Goal: Download file/media

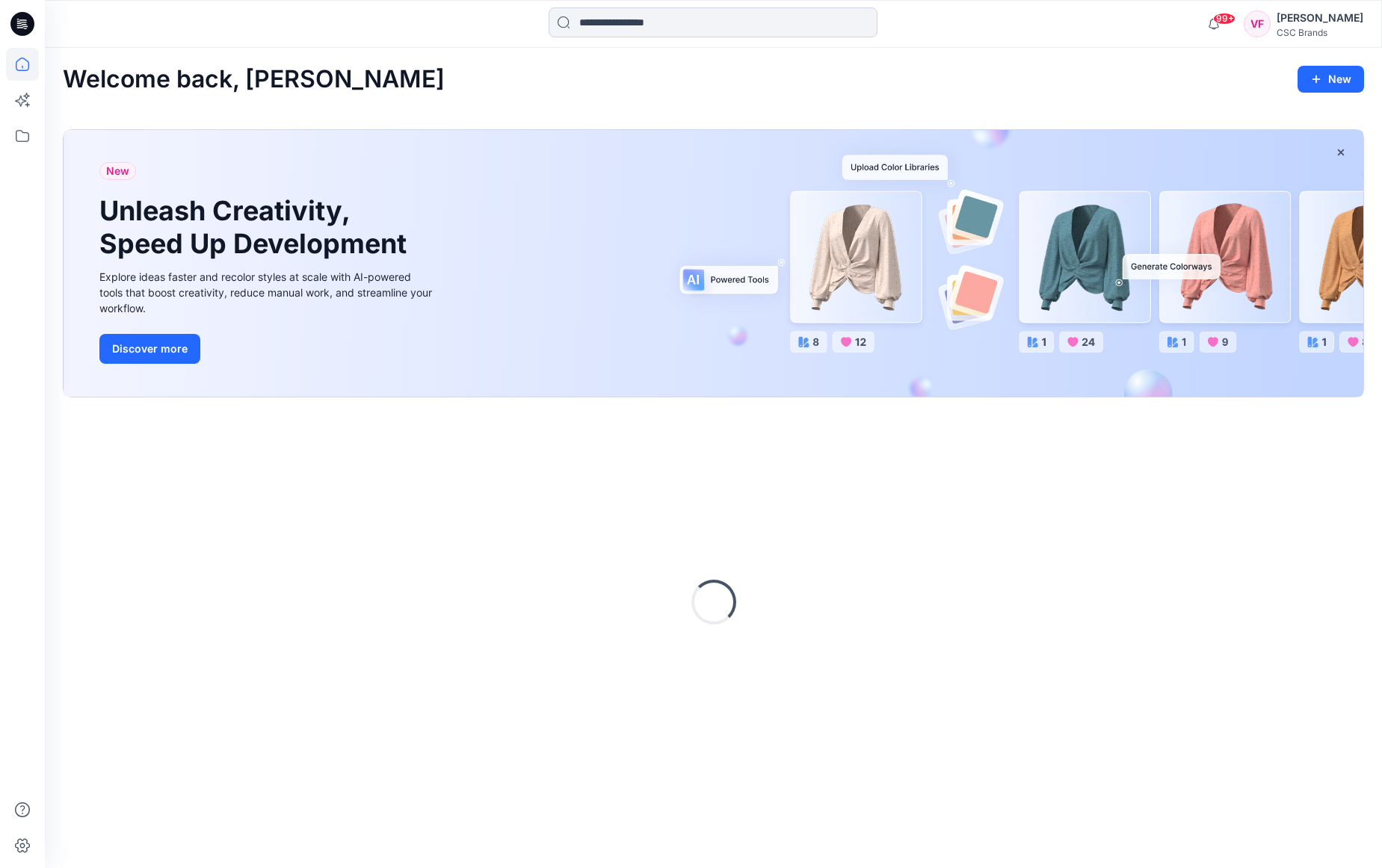
click at [616, 23] on input at bounding box center [712, 22] width 328 height 30
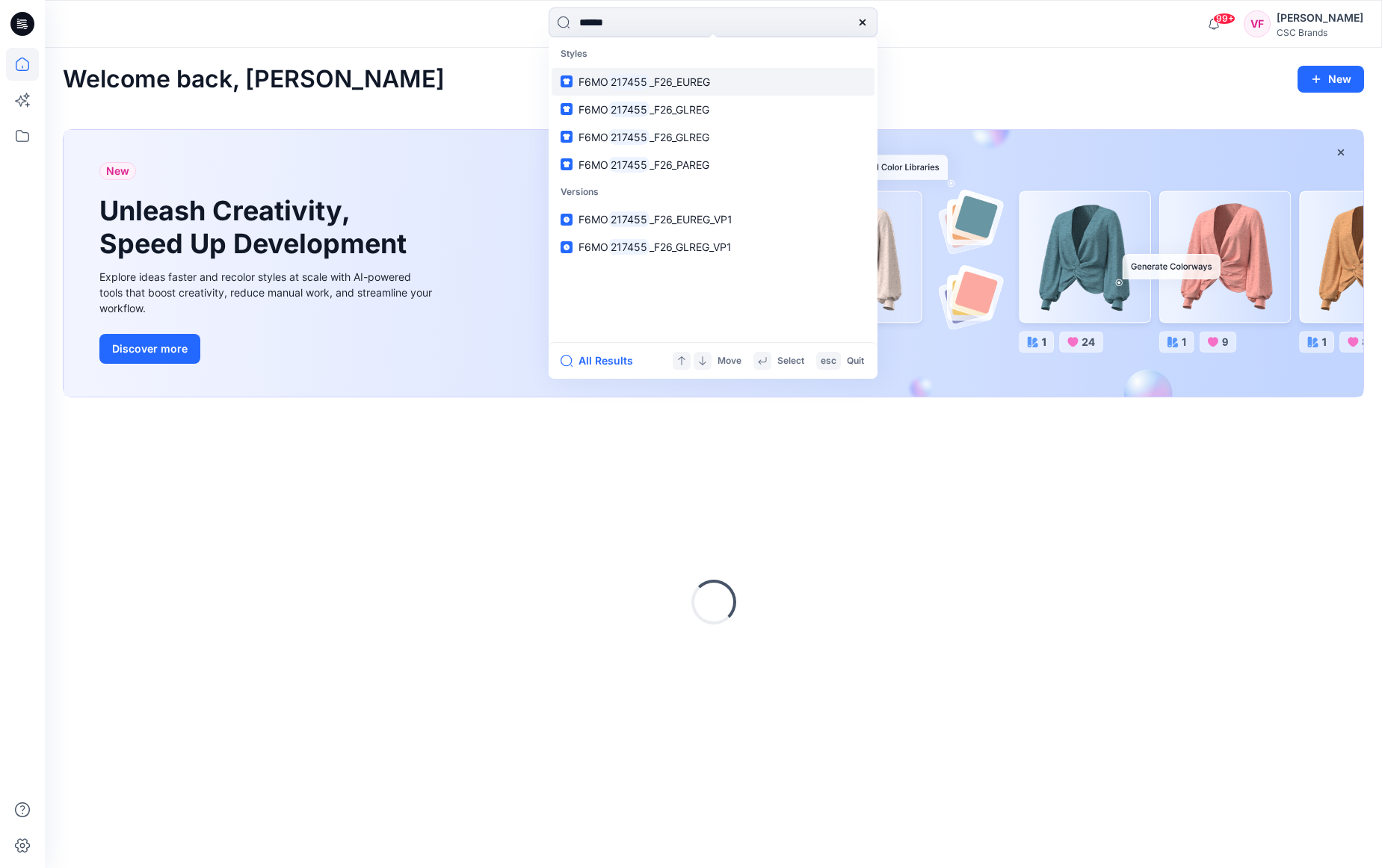
type input "******"
click at [698, 78] on span "_F26_EUREG" at bounding box center [679, 82] width 60 height 13
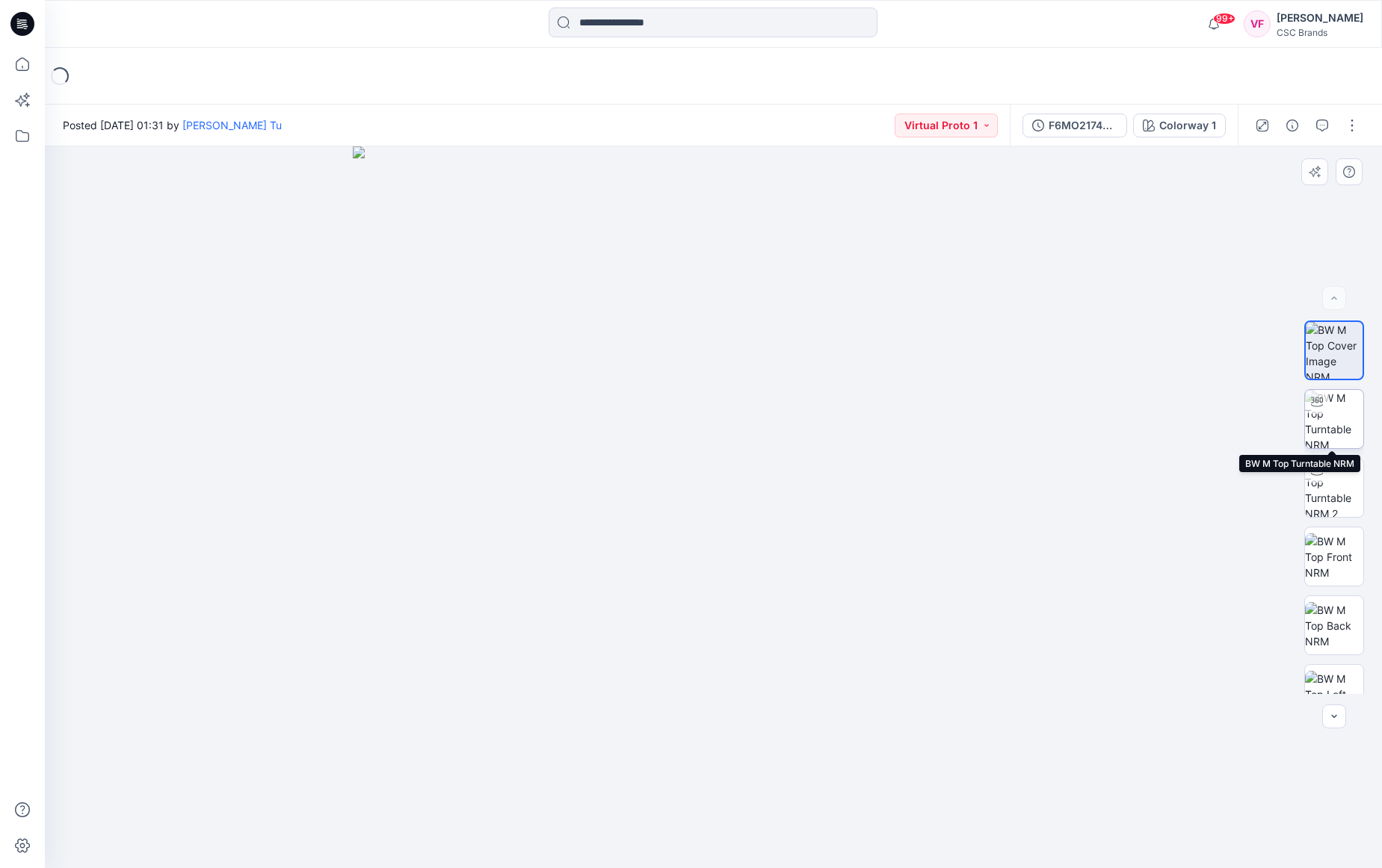
click at [1335, 412] on img at bounding box center [1335, 420] width 59 height 59
drag, startPoint x: 714, startPoint y: 851, endPoint x: 722, endPoint y: 846, distance: 9.4
click at [722, 846] on icon at bounding box center [716, 823] width 453 height 56
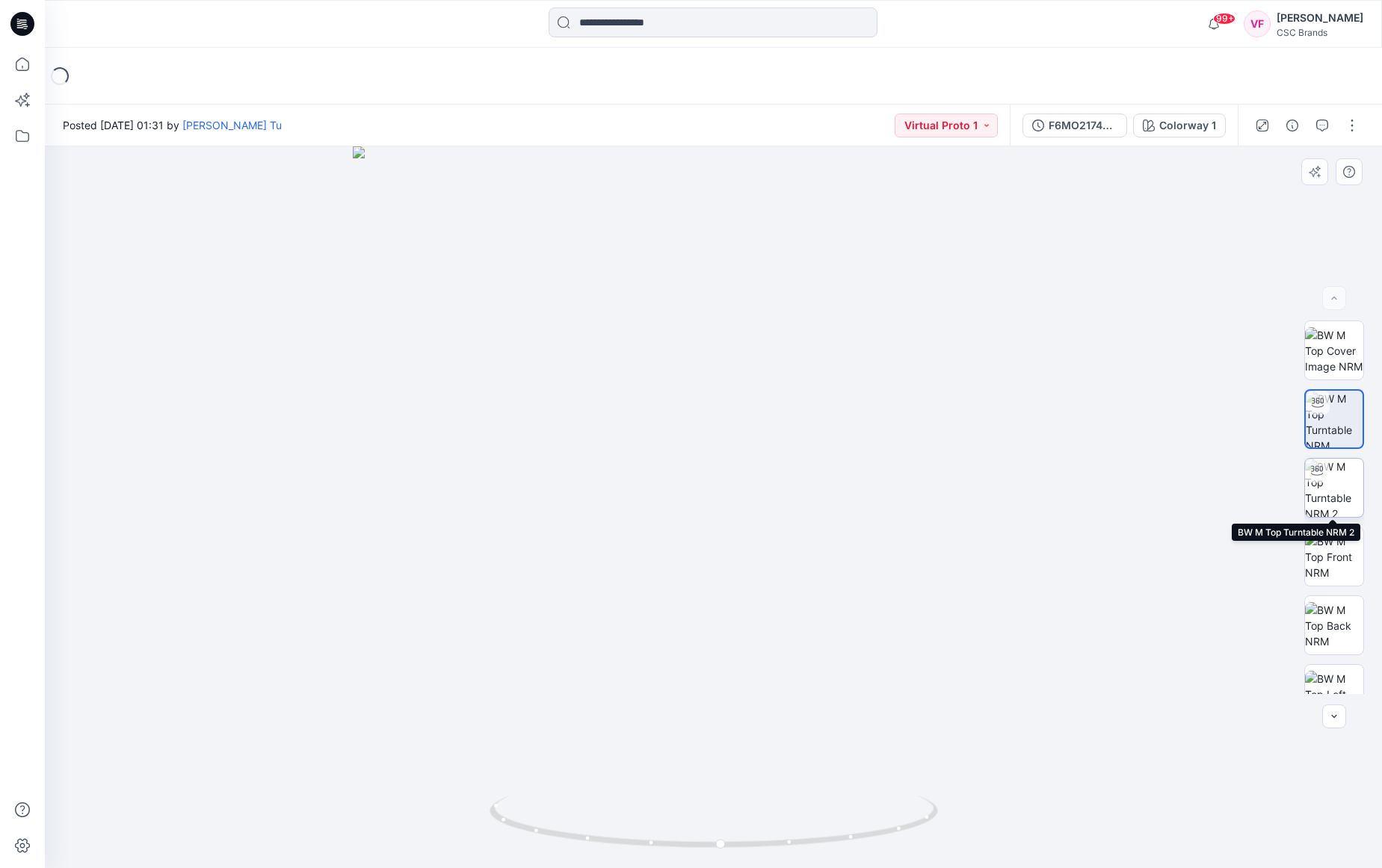
click at [1336, 494] on img at bounding box center [1335, 488] width 59 height 59
drag, startPoint x: 715, startPoint y: 845, endPoint x: 715, endPoint y: 859, distance: 14.0
click at [715, 859] on div at bounding box center [713, 508] width 1337 height 722
drag, startPoint x: 718, startPoint y: 851, endPoint x: 741, endPoint y: 845, distance: 23.8
click at [741, 845] on icon at bounding box center [716, 823] width 453 height 56
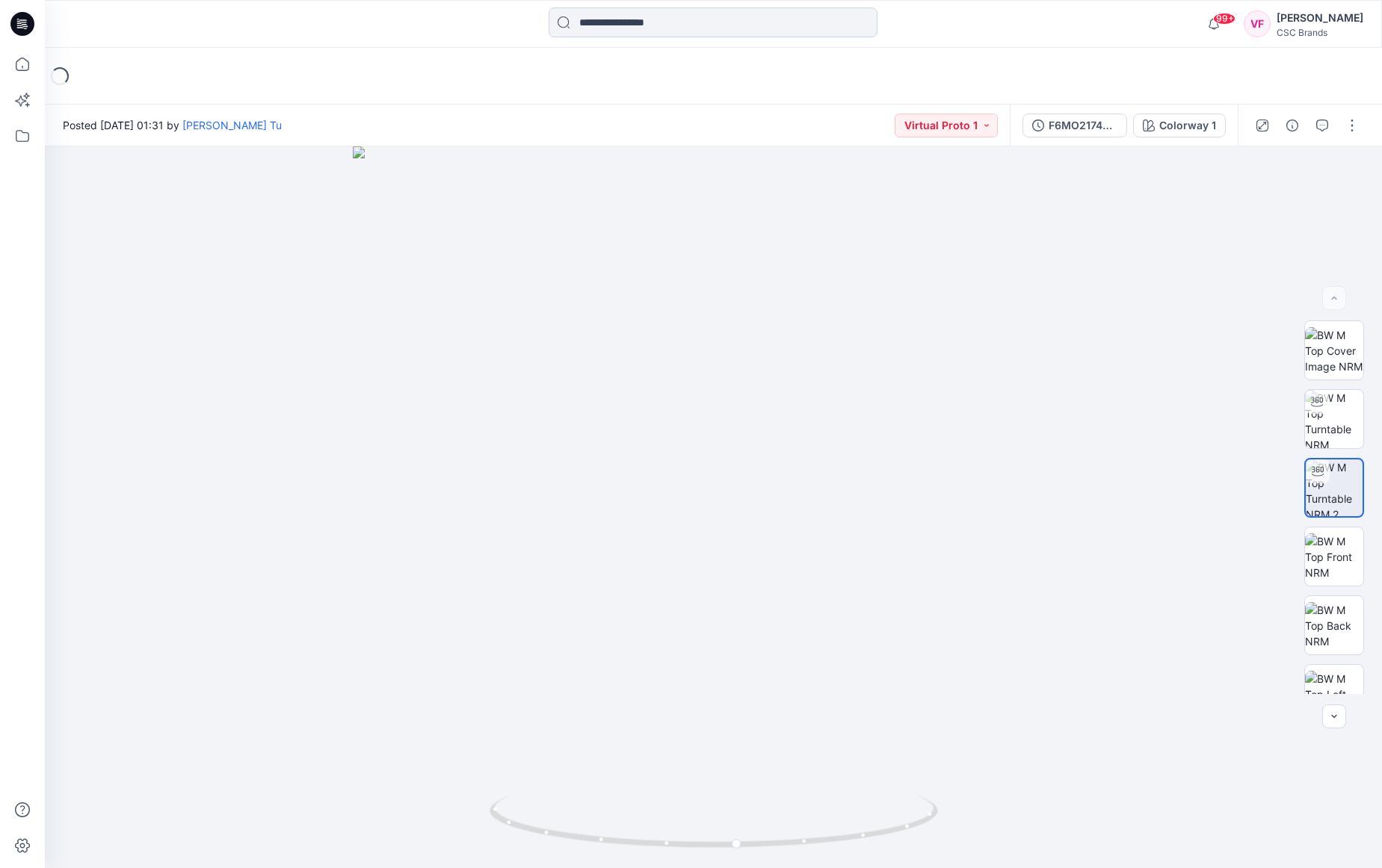
click at [604, 26] on input at bounding box center [712, 22] width 328 height 30
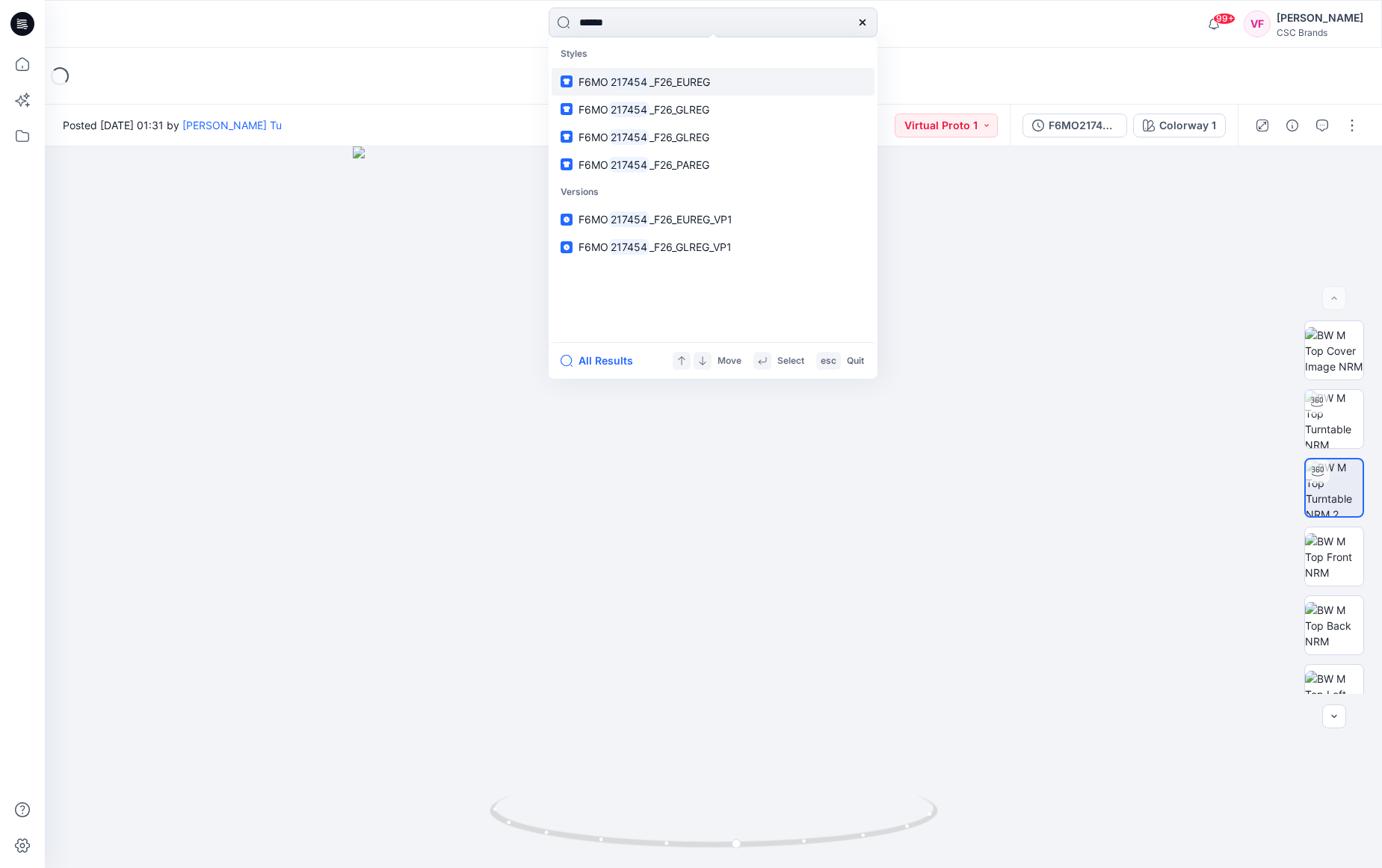
type input "******"
click at [673, 74] on p "F6MO 217454 _F26_EUREG" at bounding box center [644, 82] width 132 height 16
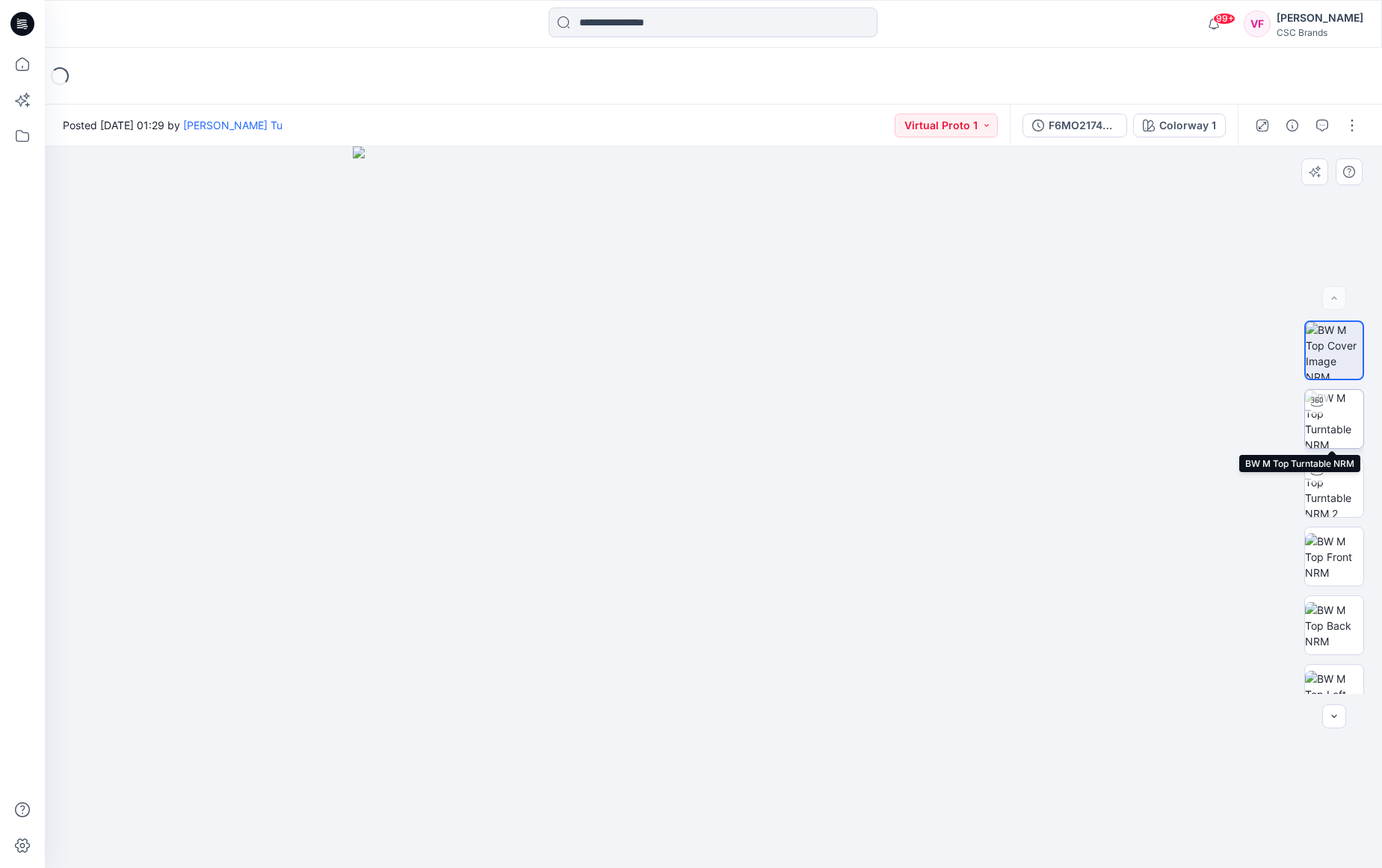
click at [1335, 419] on img at bounding box center [1335, 420] width 59 height 59
drag, startPoint x: 715, startPoint y: 846, endPoint x: 704, endPoint y: 841, distance: 12.1
click at [704, 841] on circle at bounding box center [704, 844] width 9 height 9
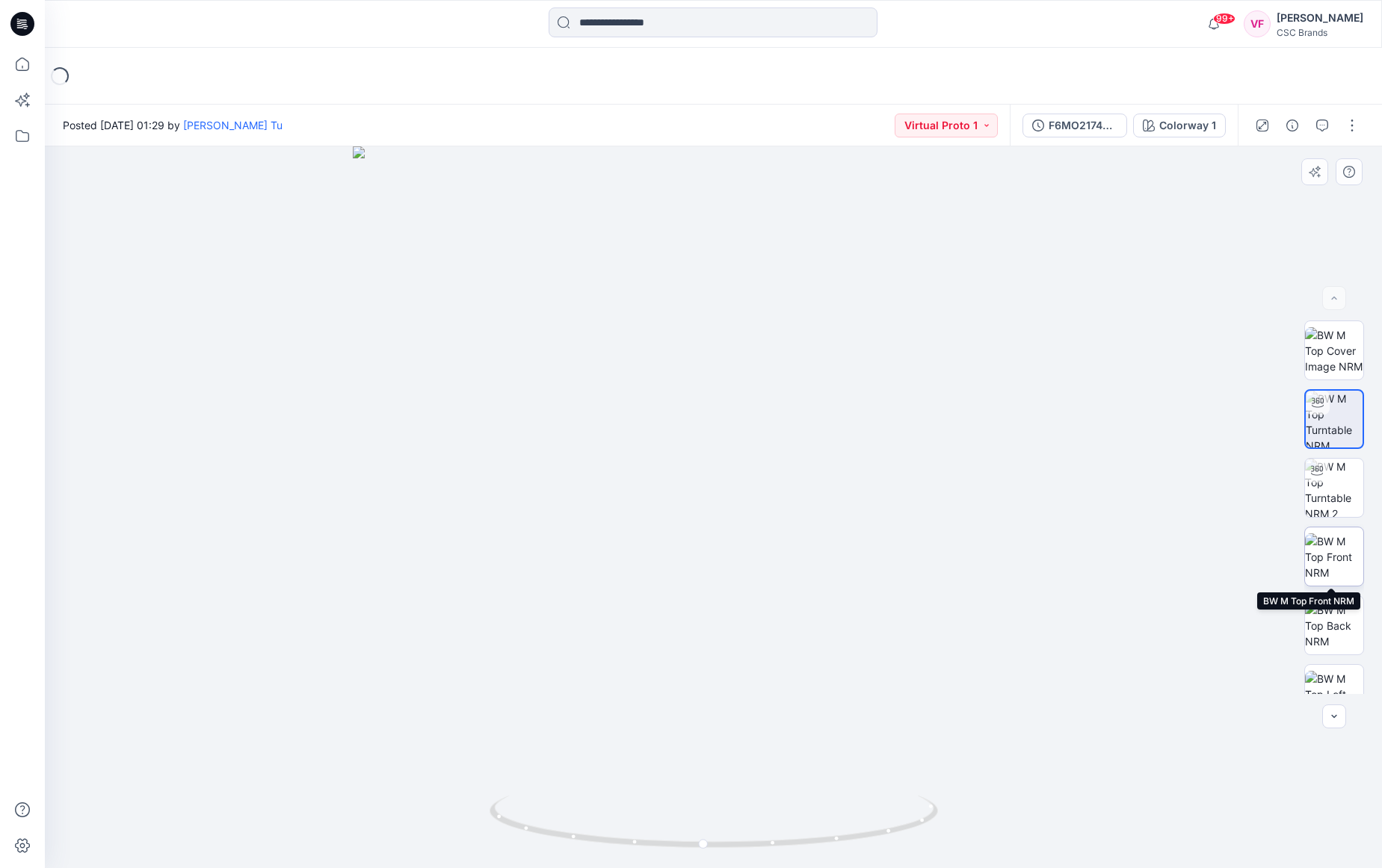
click at [1329, 559] on img at bounding box center [1335, 557] width 59 height 47
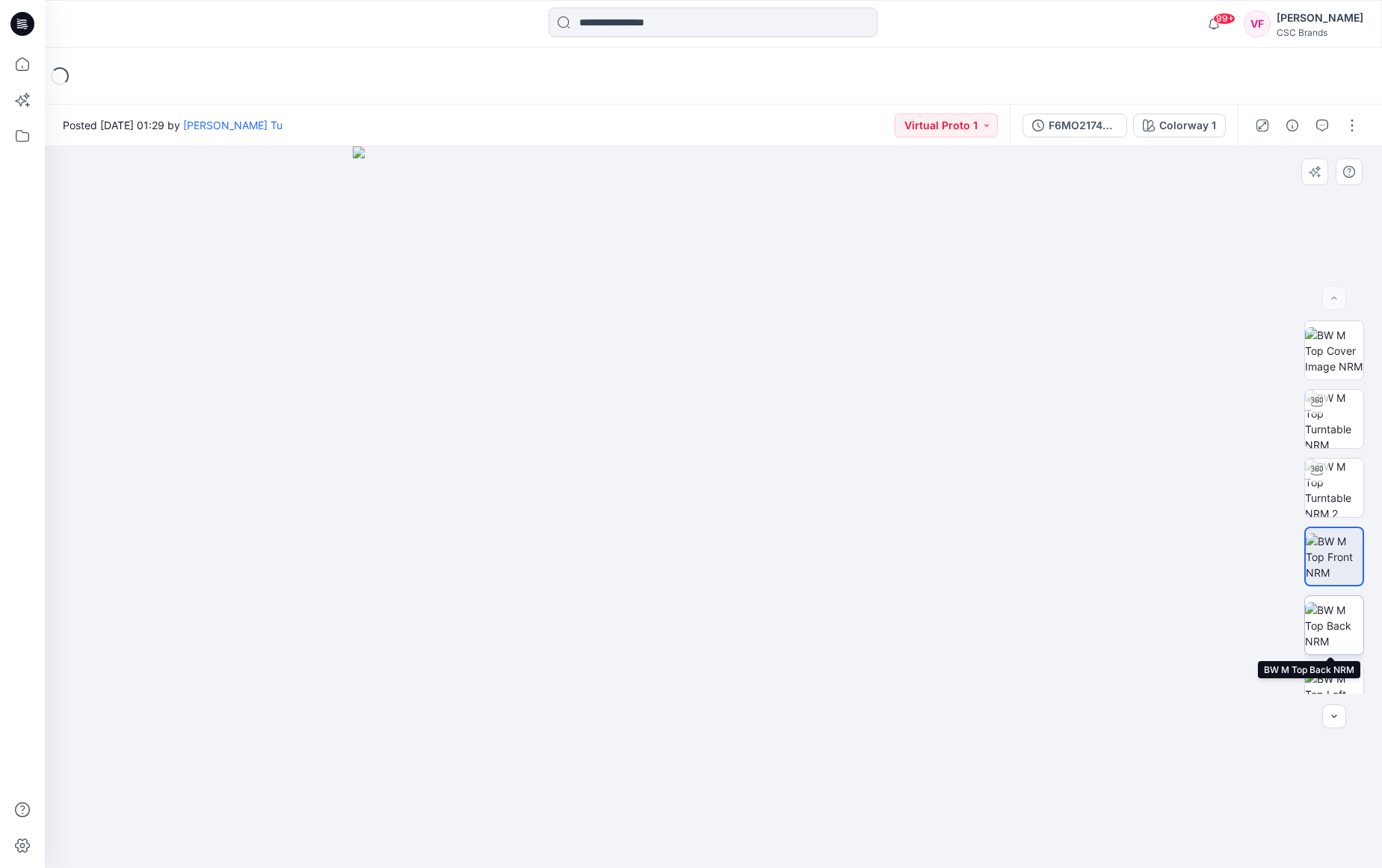
click at [1340, 619] on img at bounding box center [1335, 626] width 59 height 47
click at [1335, 715] on icon "button" at bounding box center [1335, 716] width 12 height 12
click at [1335, 719] on icon "button" at bounding box center [1335, 716] width 12 height 12
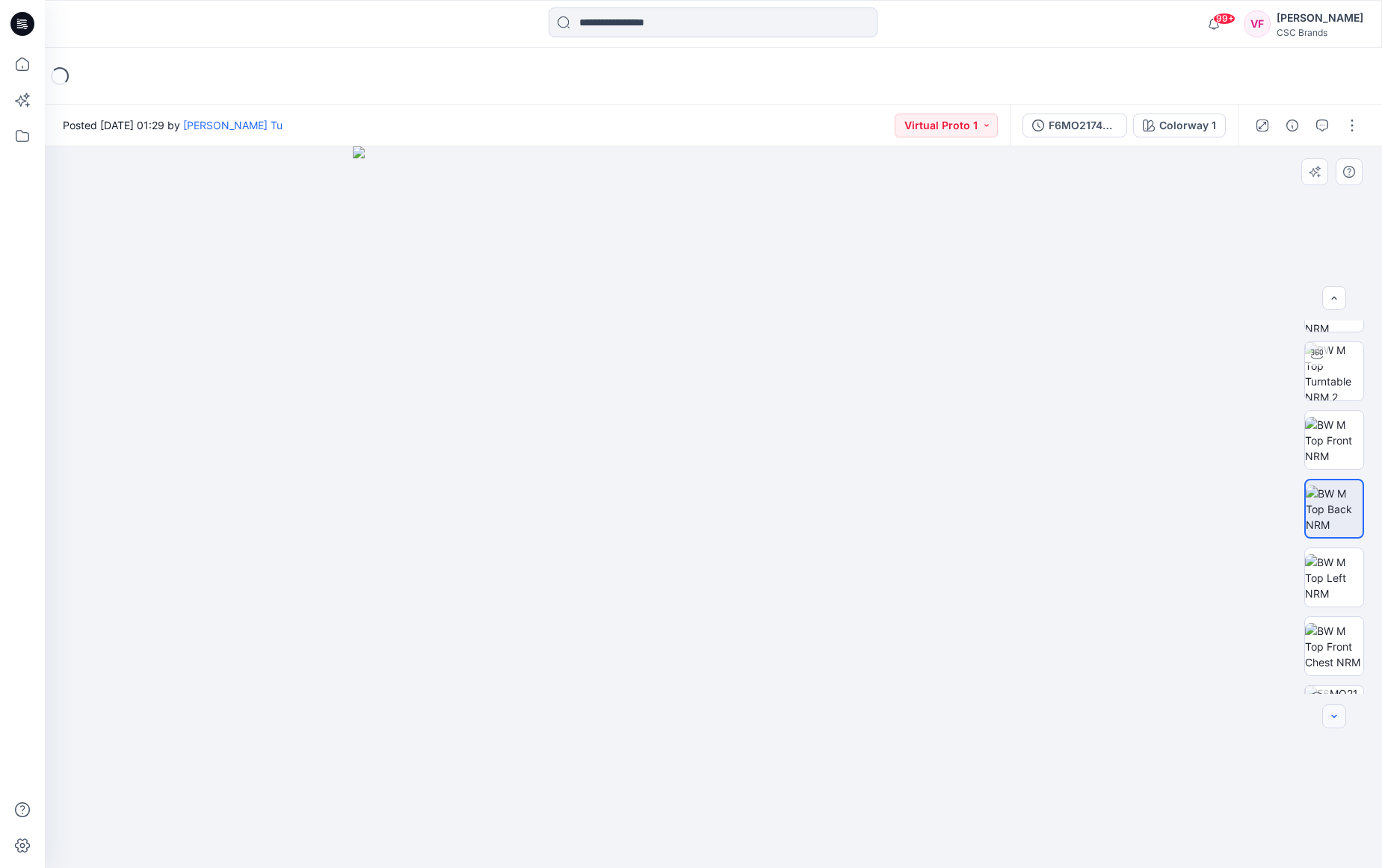
click at [1335, 719] on icon "button" at bounding box center [1335, 716] width 12 height 12
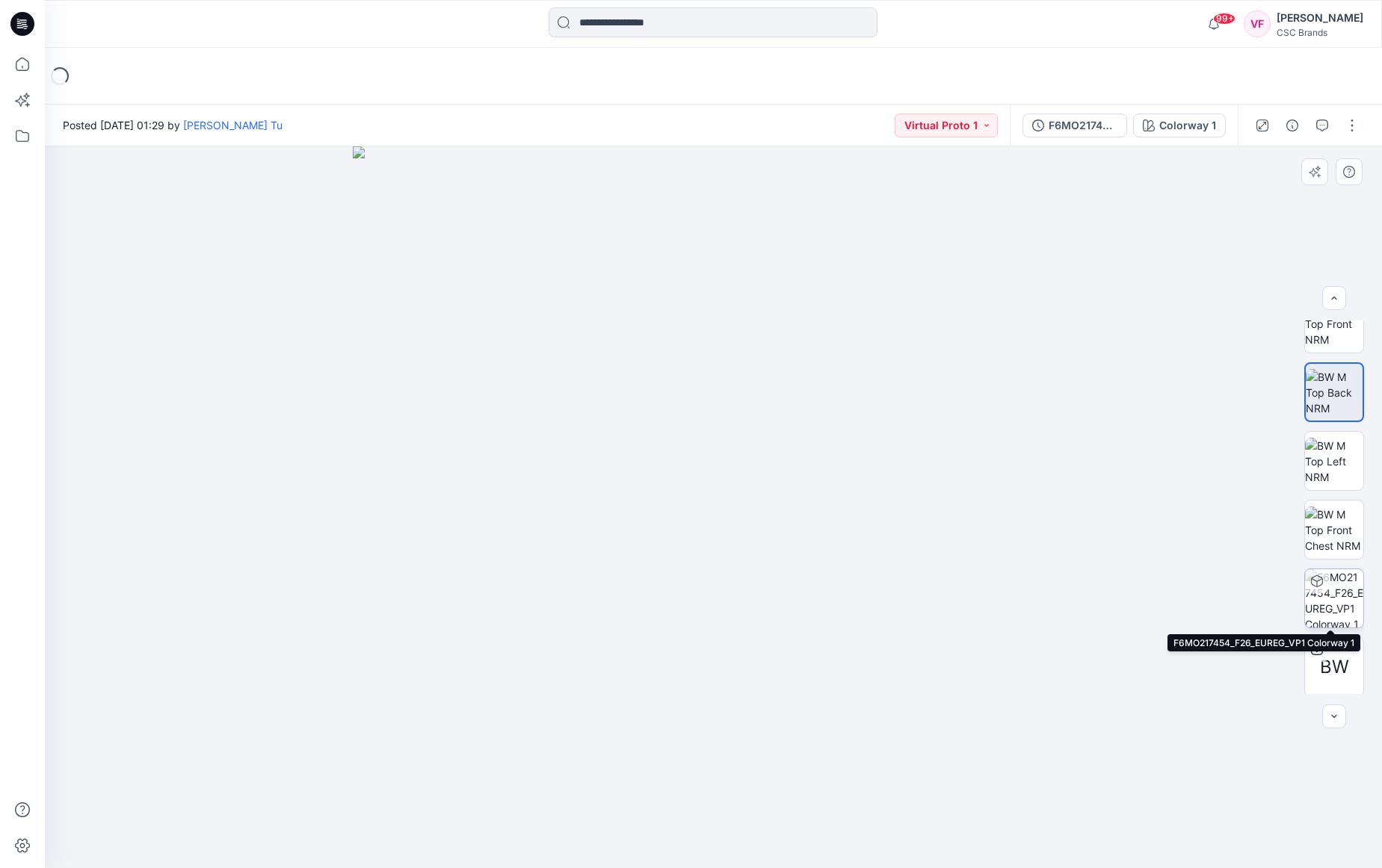
click at [1327, 582] on img at bounding box center [1335, 599] width 59 height 59
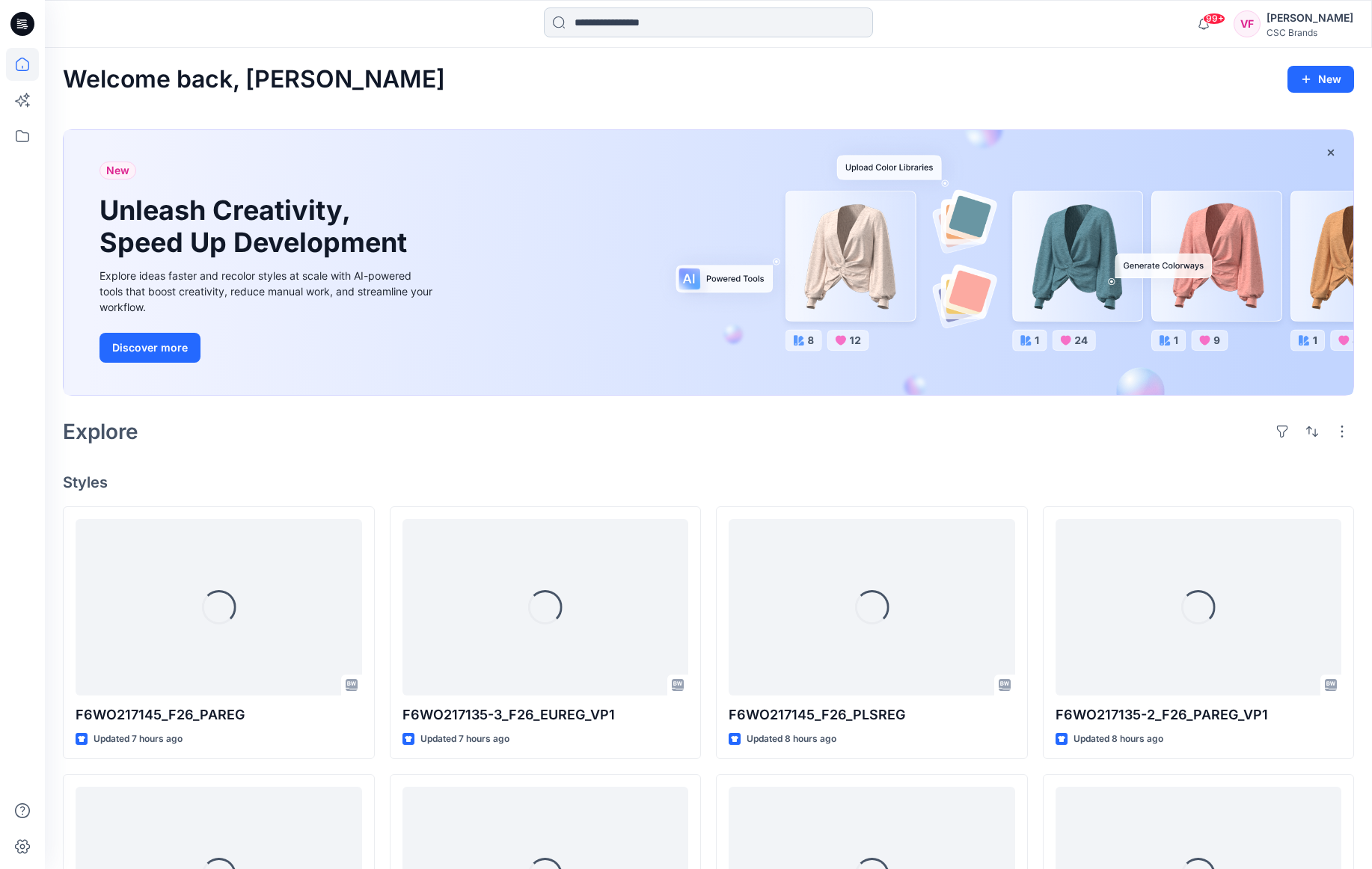
click at [622, 21] on input at bounding box center [708, 22] width 329 height 30
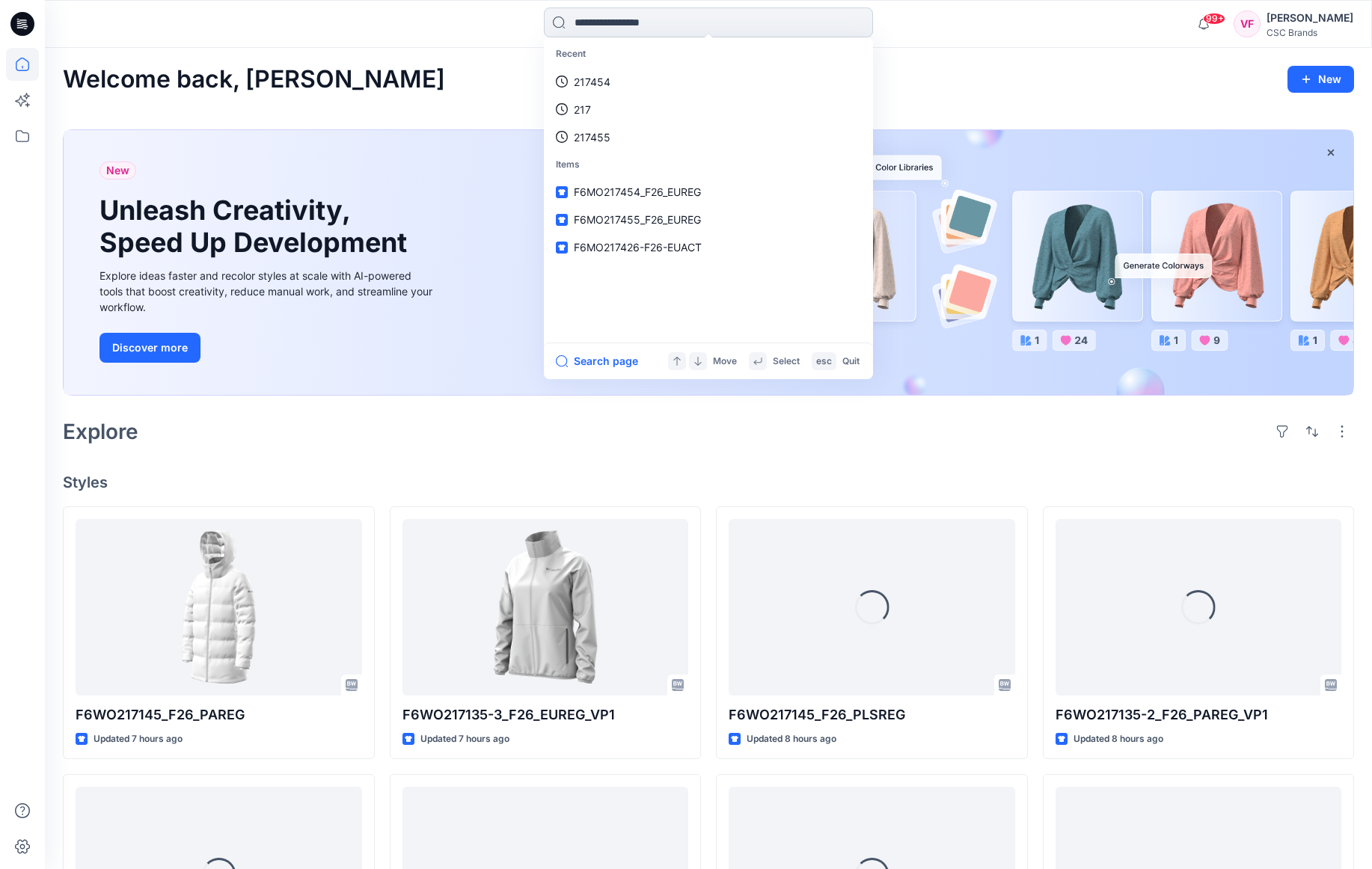
paste input "**********"
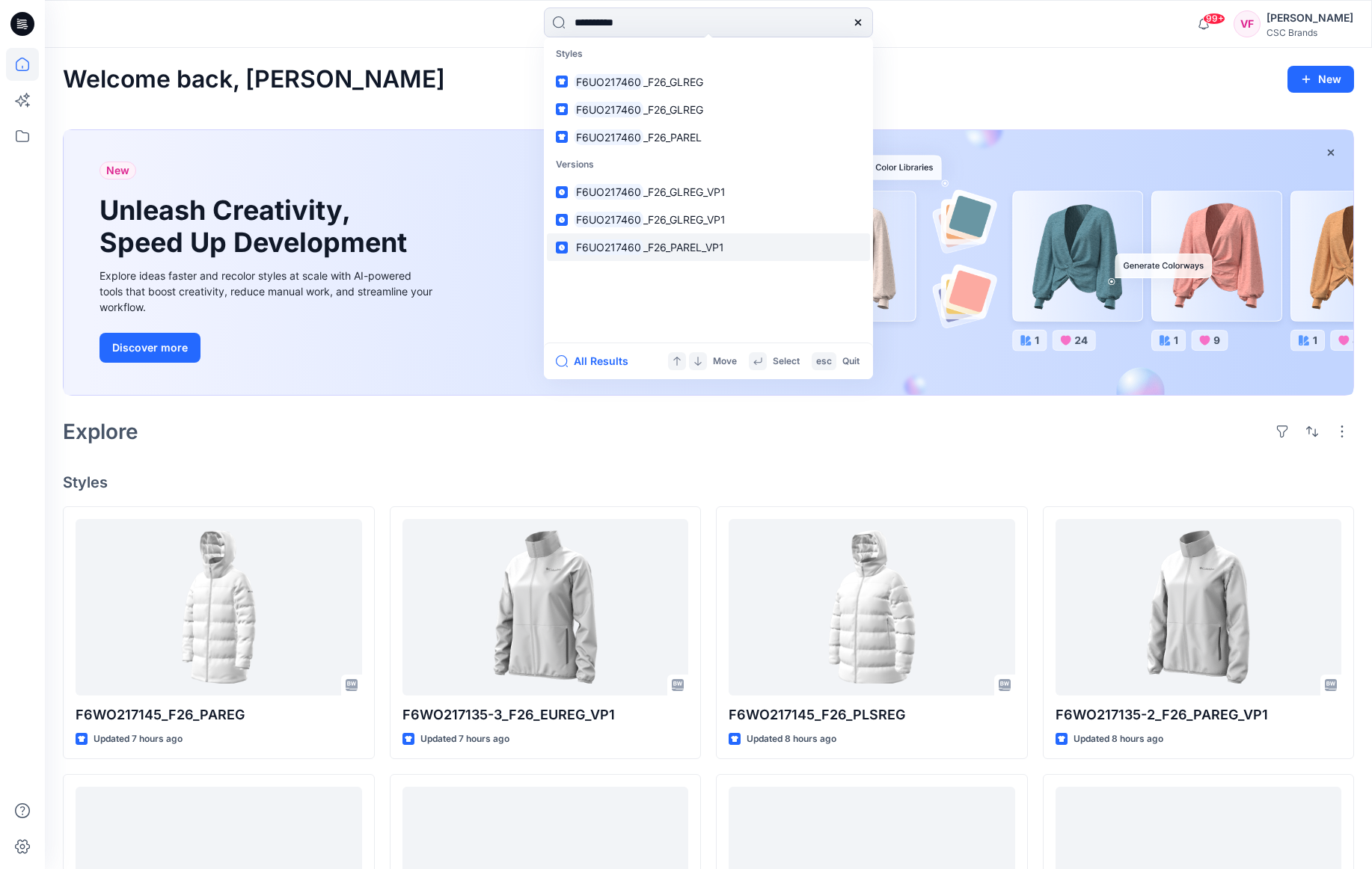
type input "**********"
click at [694, 244] on span "_F26_PAREL_VP1" at bounding box center [684, 247] width 81 height 13
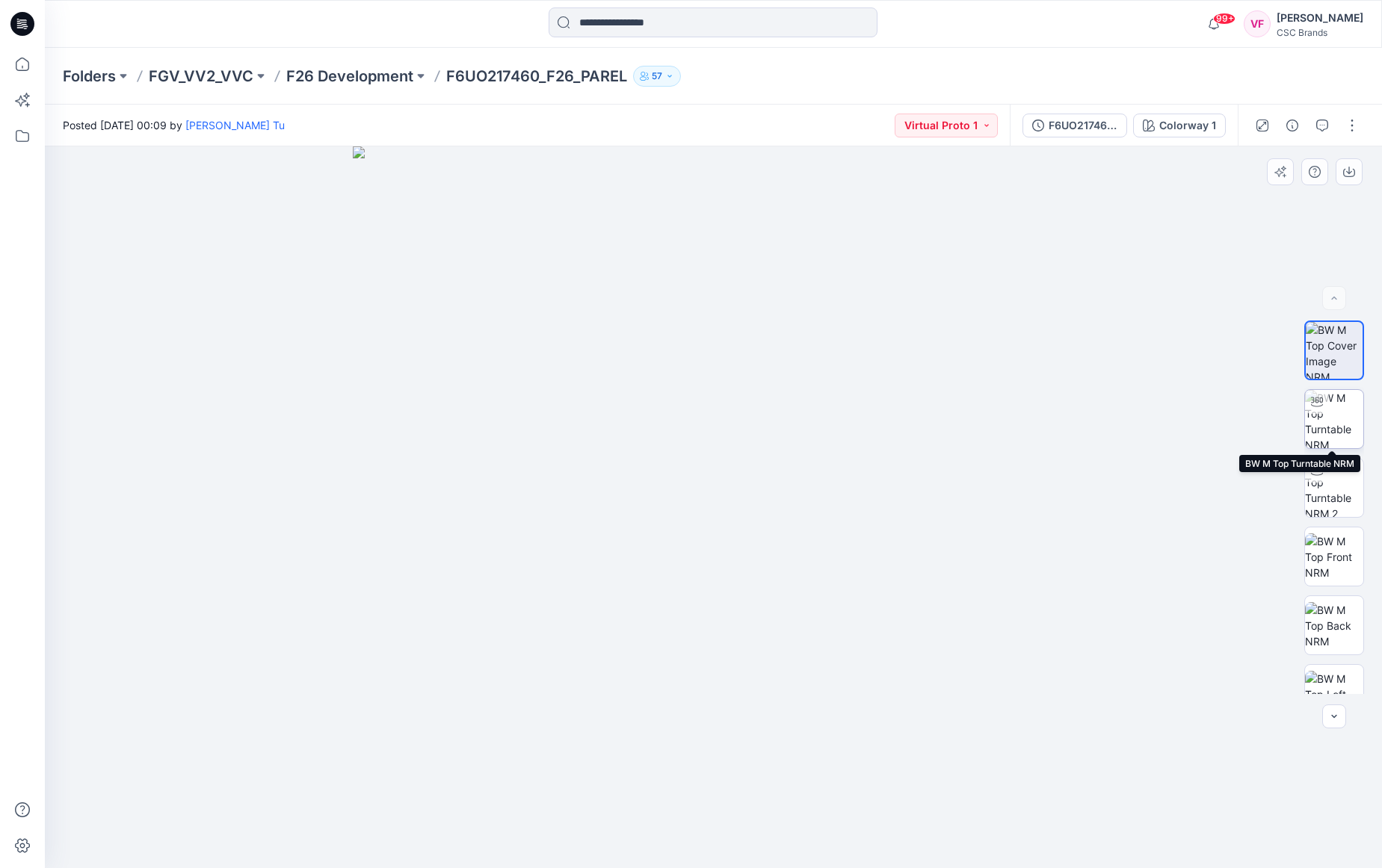
click at [1335, 419] on img at bounding box center [1335, 420] width 59 height 59
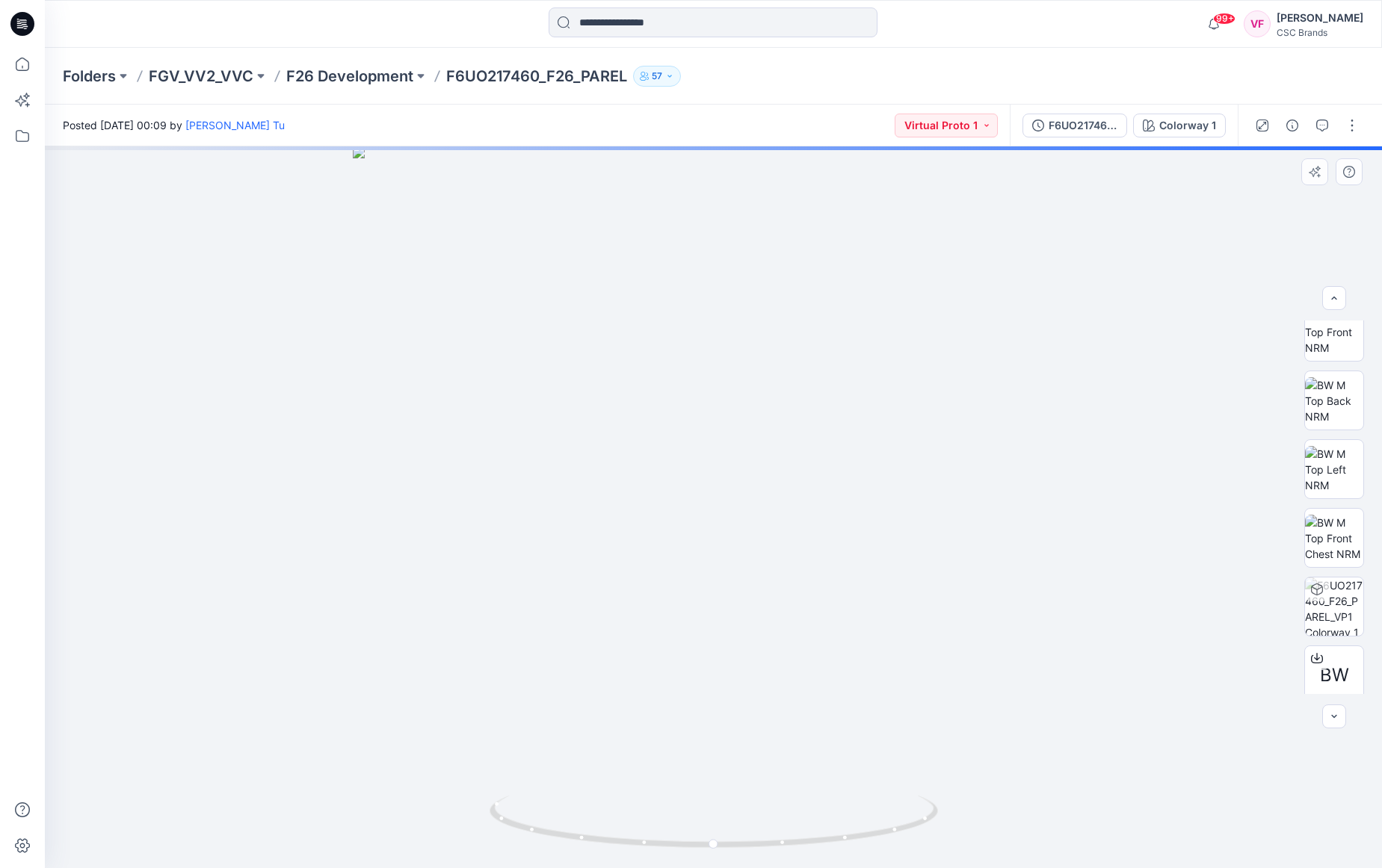
scroll to position [234, 0]
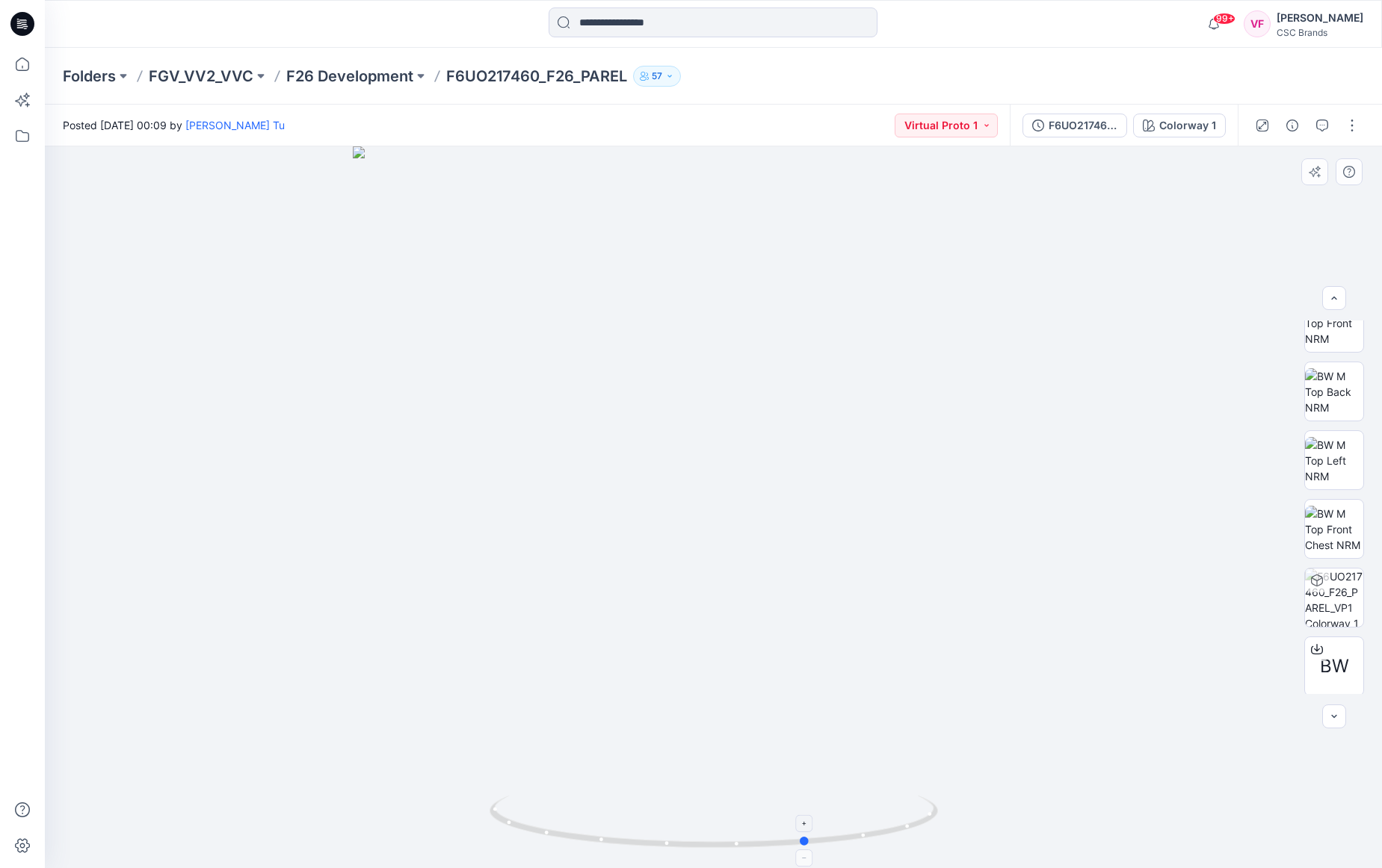
drag, startPoint x: 714, startPoint y: 847, endPoint x: 808, endPoint y: 841, distance: 94.2
click at [808, 841] on circle at bounding box center [805, 841] width 9 height 9
click at [1340, 531] on img at bounding box center [1335, 529] width 59 height 47
click at [1326, 662] on span "BW" at bounding box center [1335, 666] width 29 height 27
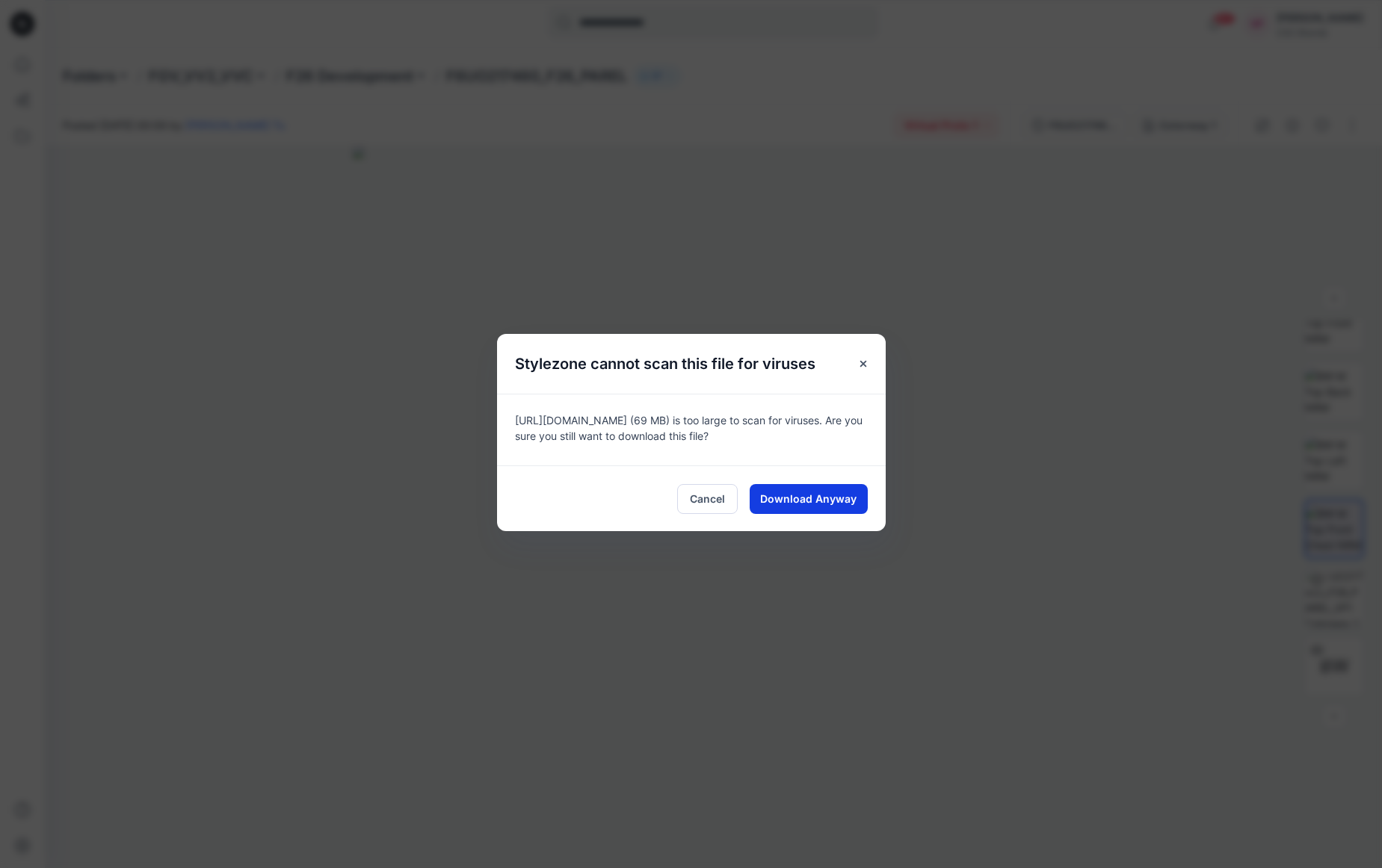
click at [792, 499] on span "Download Anyway" at bounding box center [809, 499] width 97 height 16
